Goal: Find specific page/section: Find specific page/section

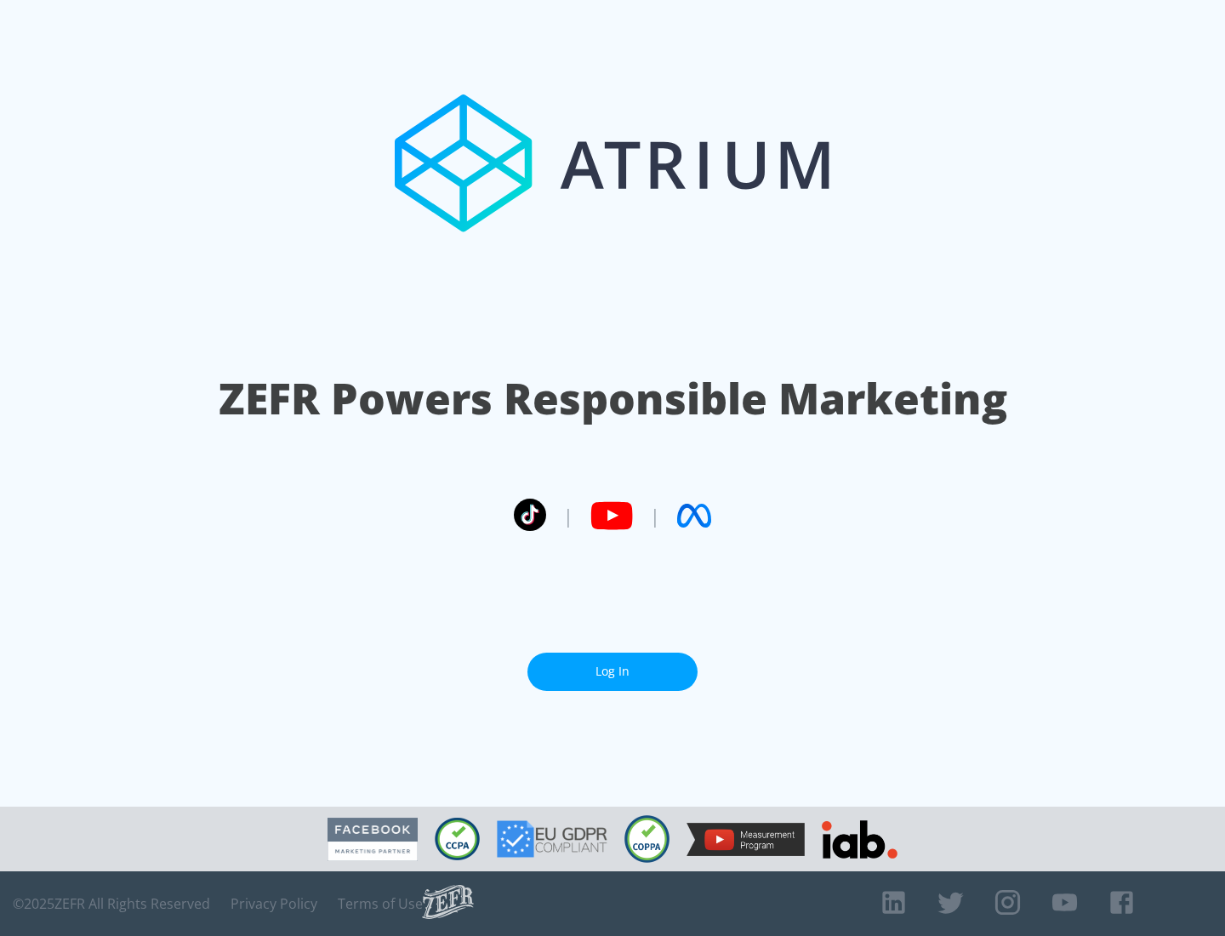
click at [613, 671] on link "Log In" at bounding box center [613, 672] width 170 height 38
